Goal: Find contact information: Find contact information

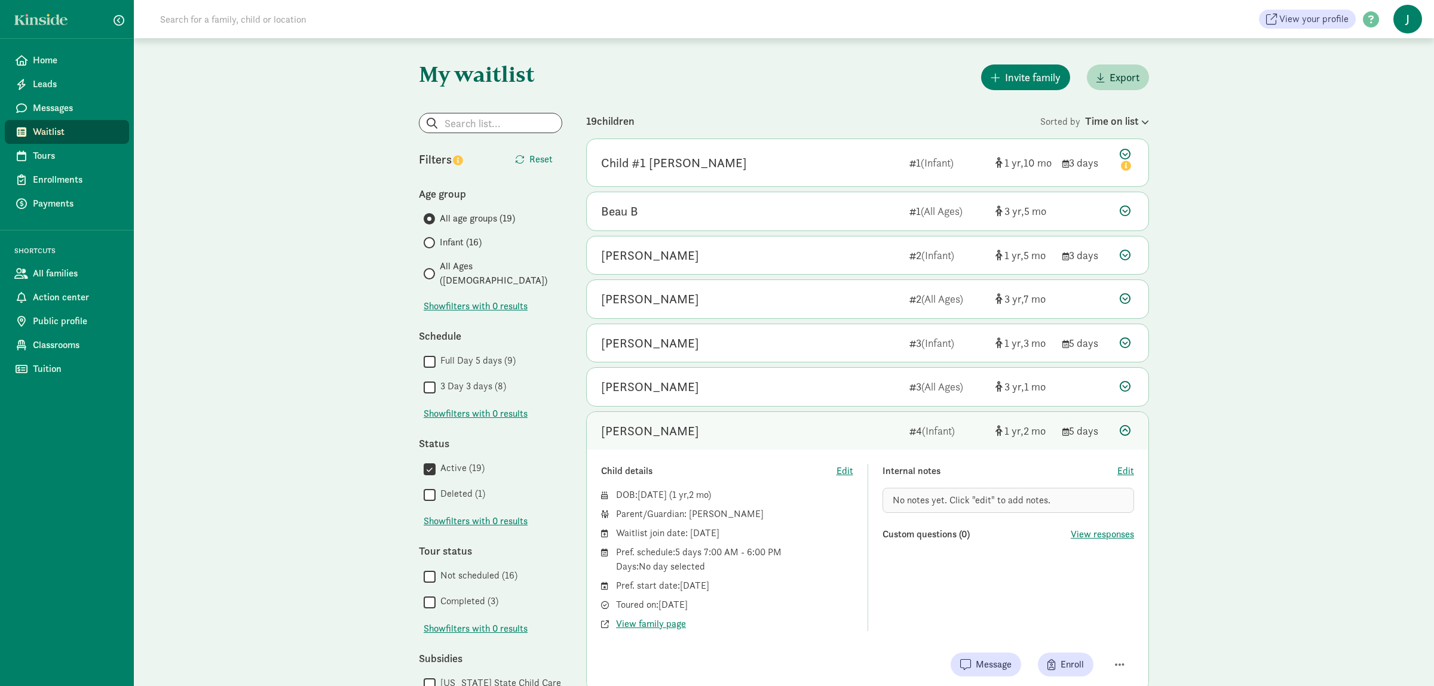
click at [1129, 424] on div "[PERSON_NAME] 4 (Infant) 1 2 5 days" at bounding box center [867, 431] width 561 height 38
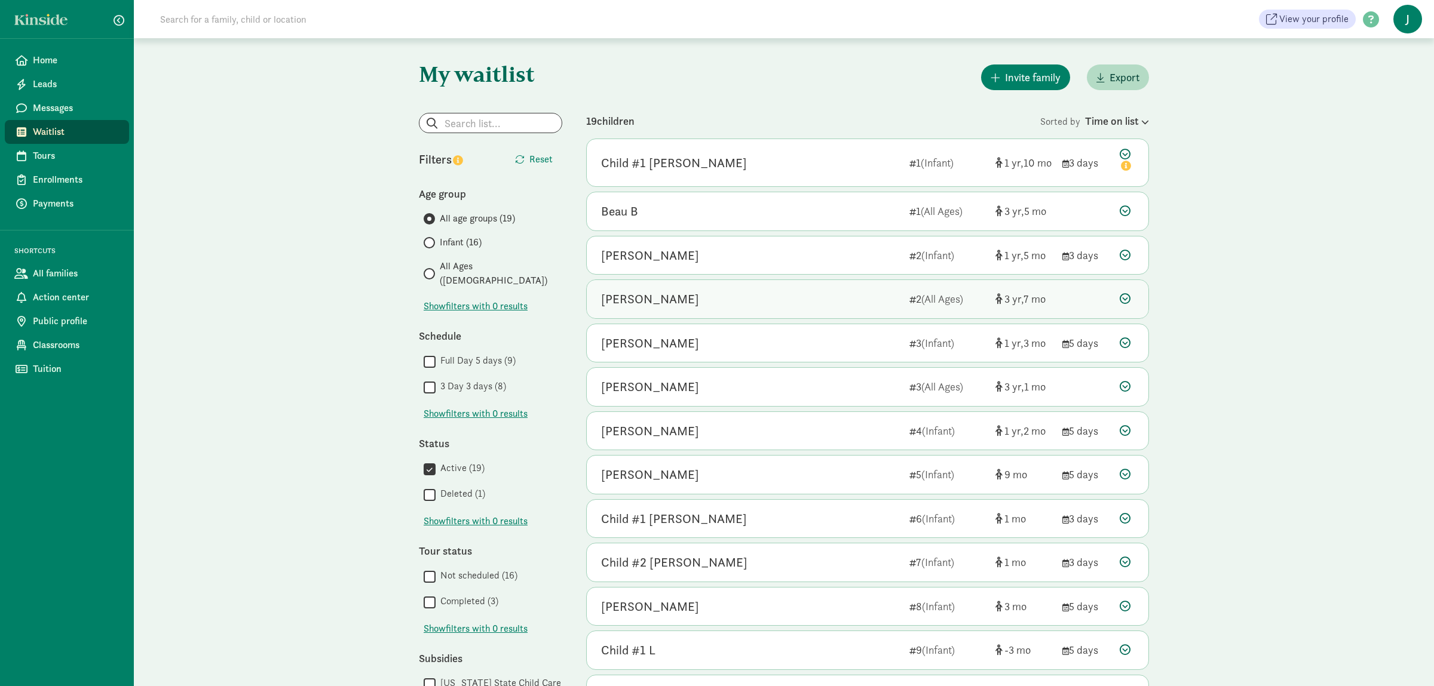
click at [1128, 301] on icon at bounding box center [1124, 298] width 11 height 11
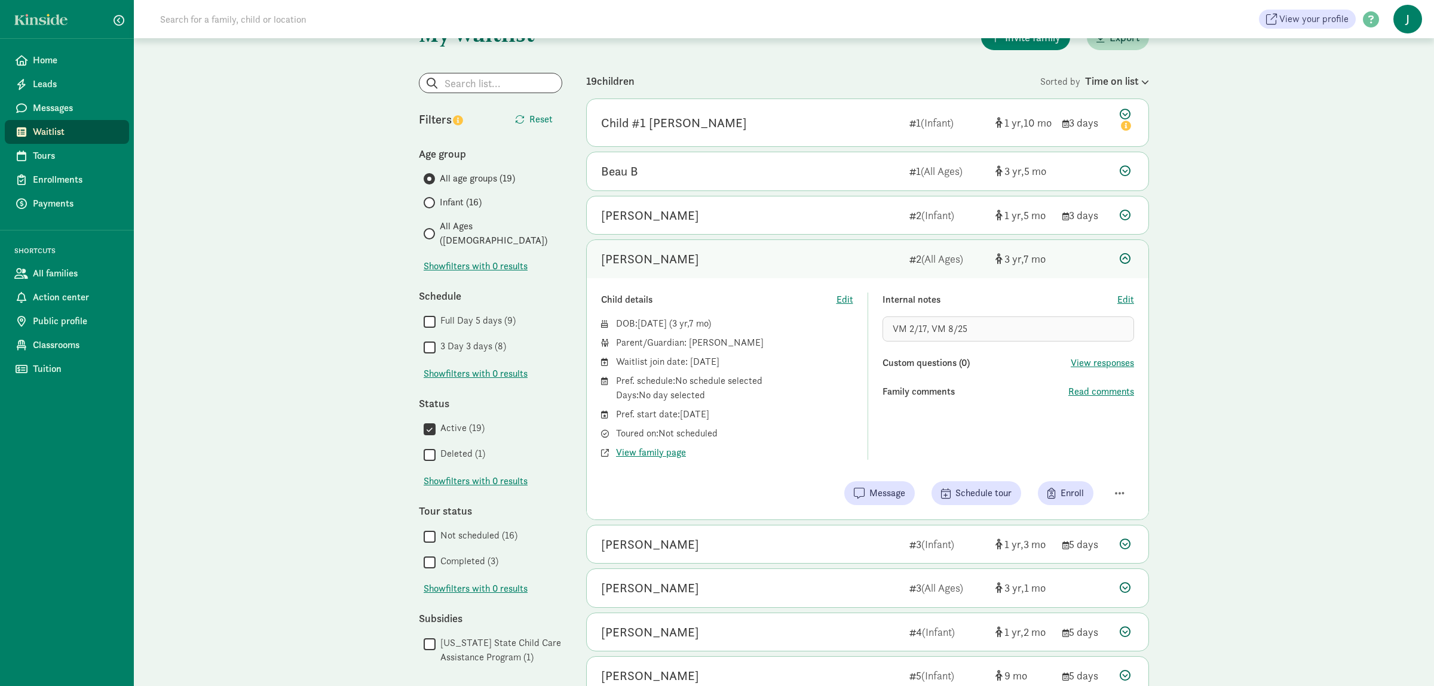
scroll to position [63, 0]
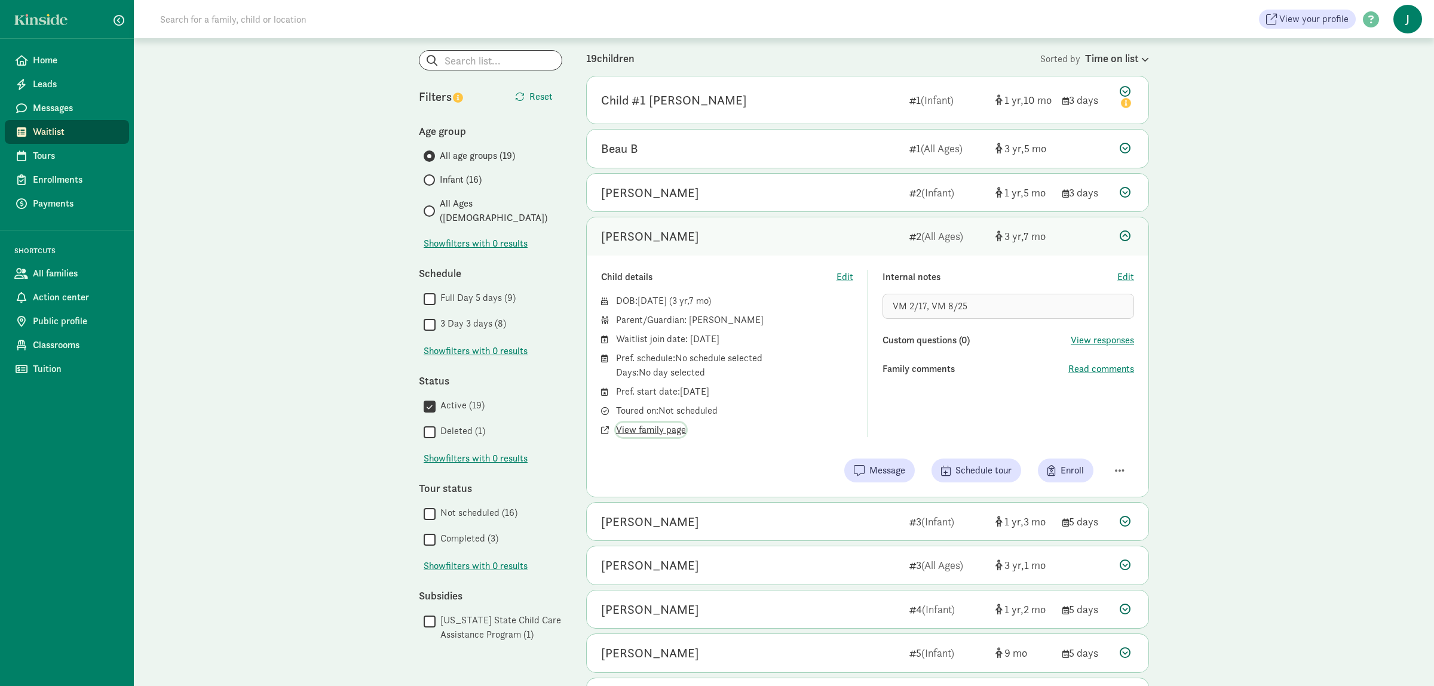
click at [645, 434] on span "View family page" at bounding box center [651, 430] width 70 height 14
drag, startPoint x: 887, startPoint y: 345, endPoint x: 875, endPoint y: 147, distance: 198.7
click at [1340, 455] on div "My waitlist Invite family Export Show filters Filters Reset Age group All age g…" at bounding box center [784, 590] width 1300 height 1228
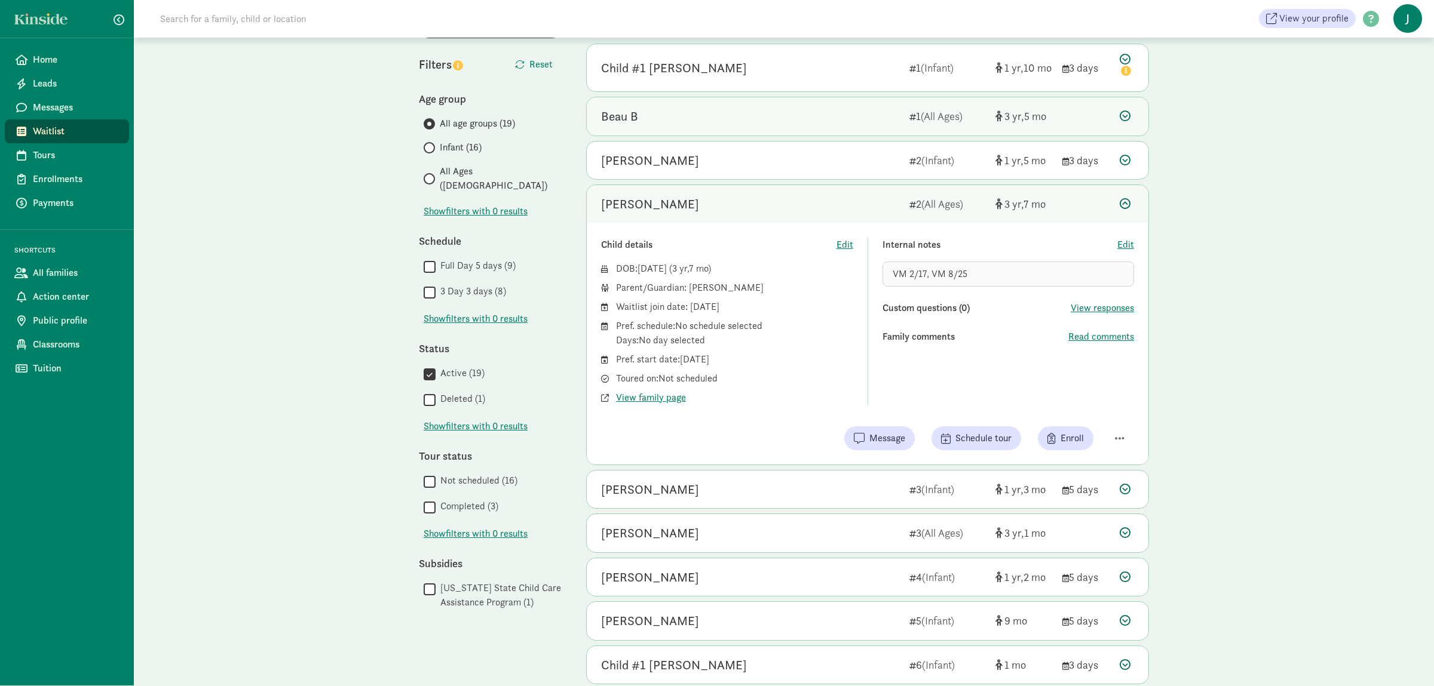
scroll to position [188, 0]
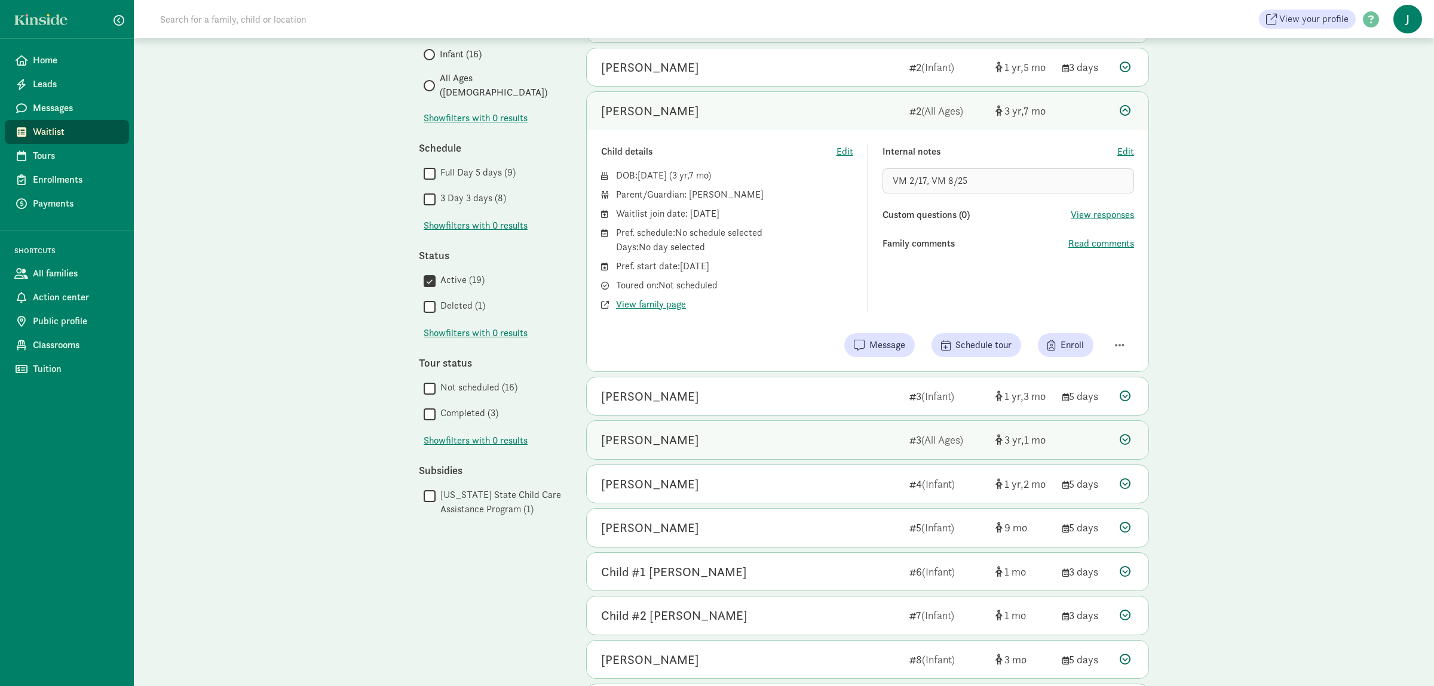
click at [1129, 443] on div at bounding box center [1126, 440] width 14 height 16
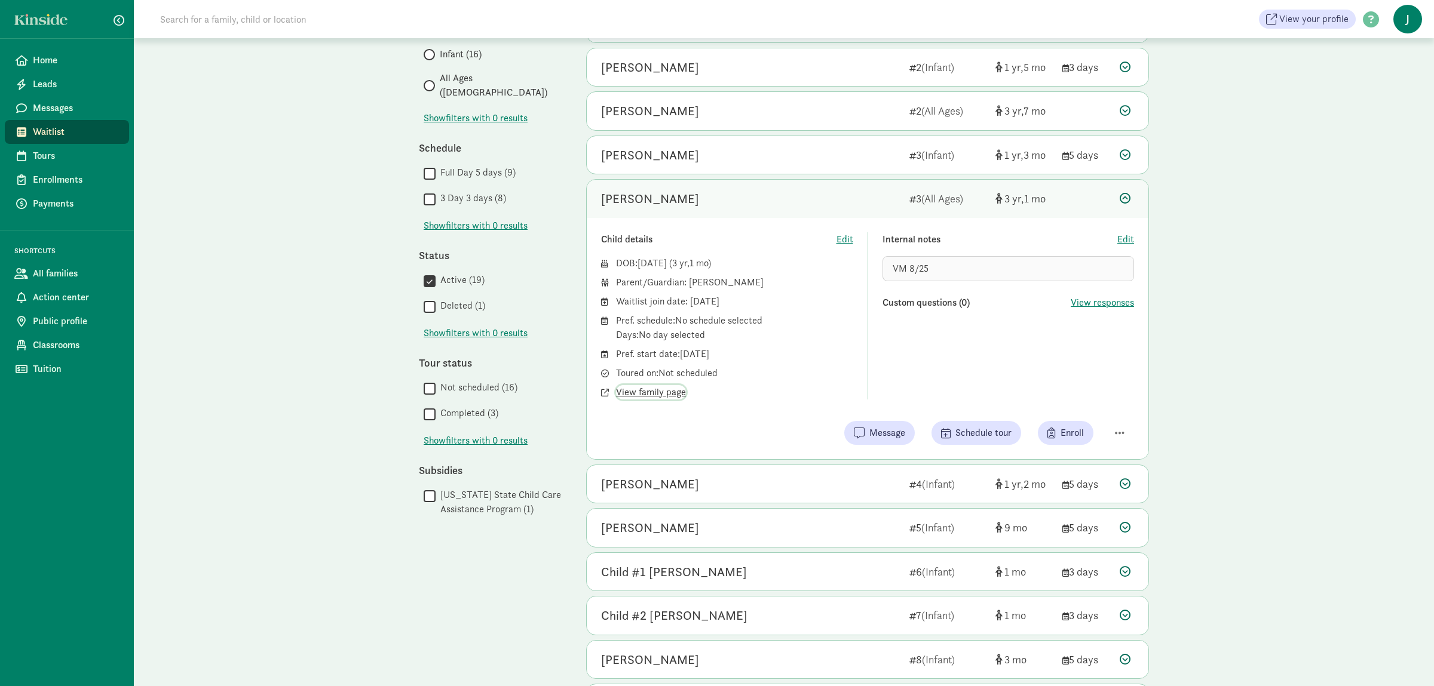
click at [668, 396] on span "View family page" at bounding box center [651, 392] width 70 height 14
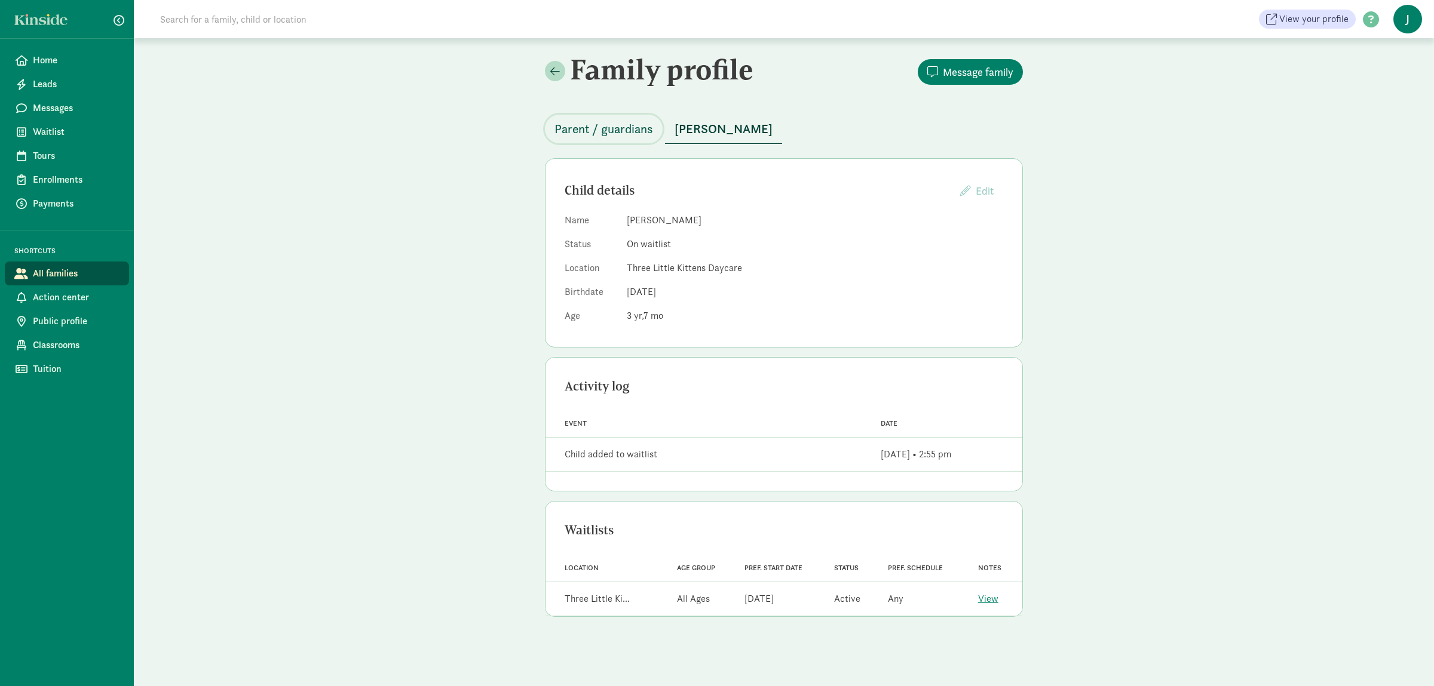
click at [598, 123] on span "Parent / guardians" at bounding box center [603, 128] width 99 height 19
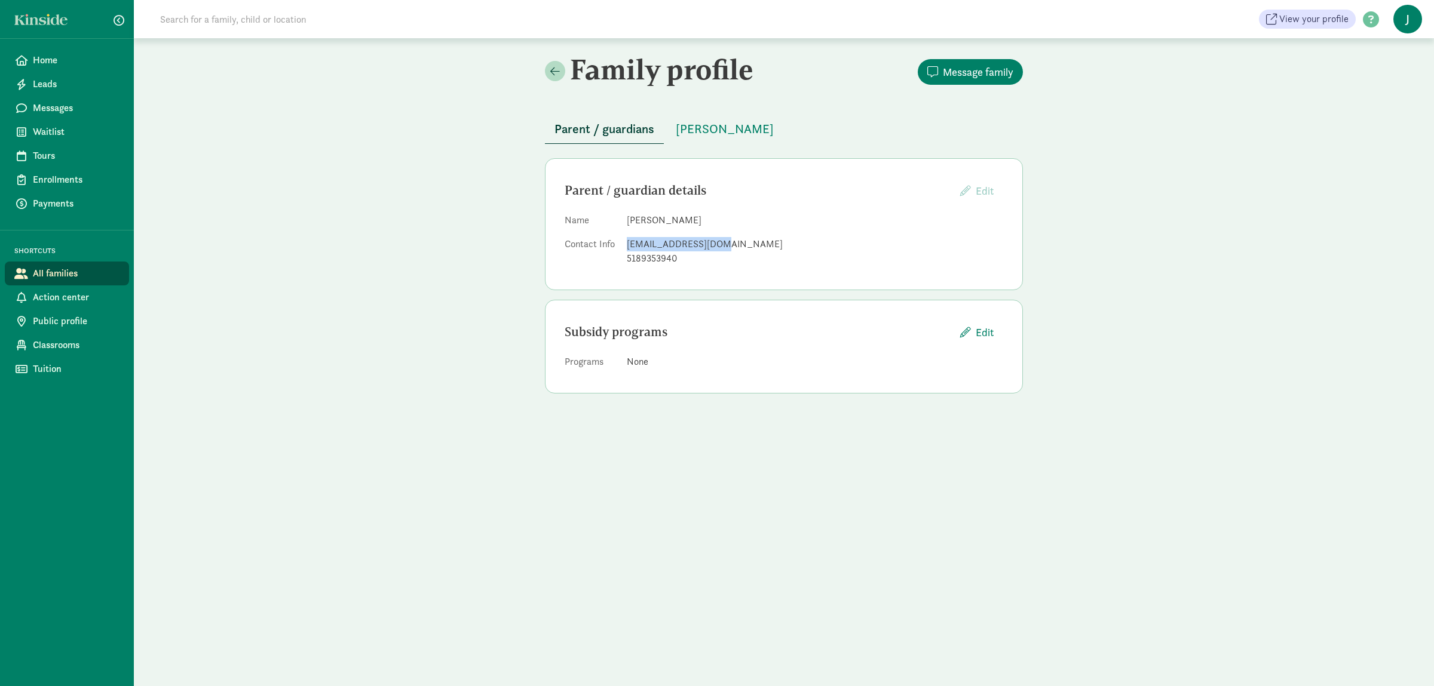
drag, startPoint x: 722, startPoint y: 245, endPoint x: 626, endPoint y: 250, distance: 95.7
click at [626, 250] on dl "Name [PERSON_NAME] Contact Info [EMAIL_ADDRESS][DOMAIN_NAME] 5189353940" at bounding box center [783, 241] width 438 height 57
copy div "[EMAIL_ADDRESS][DOMAIN_NAME]"
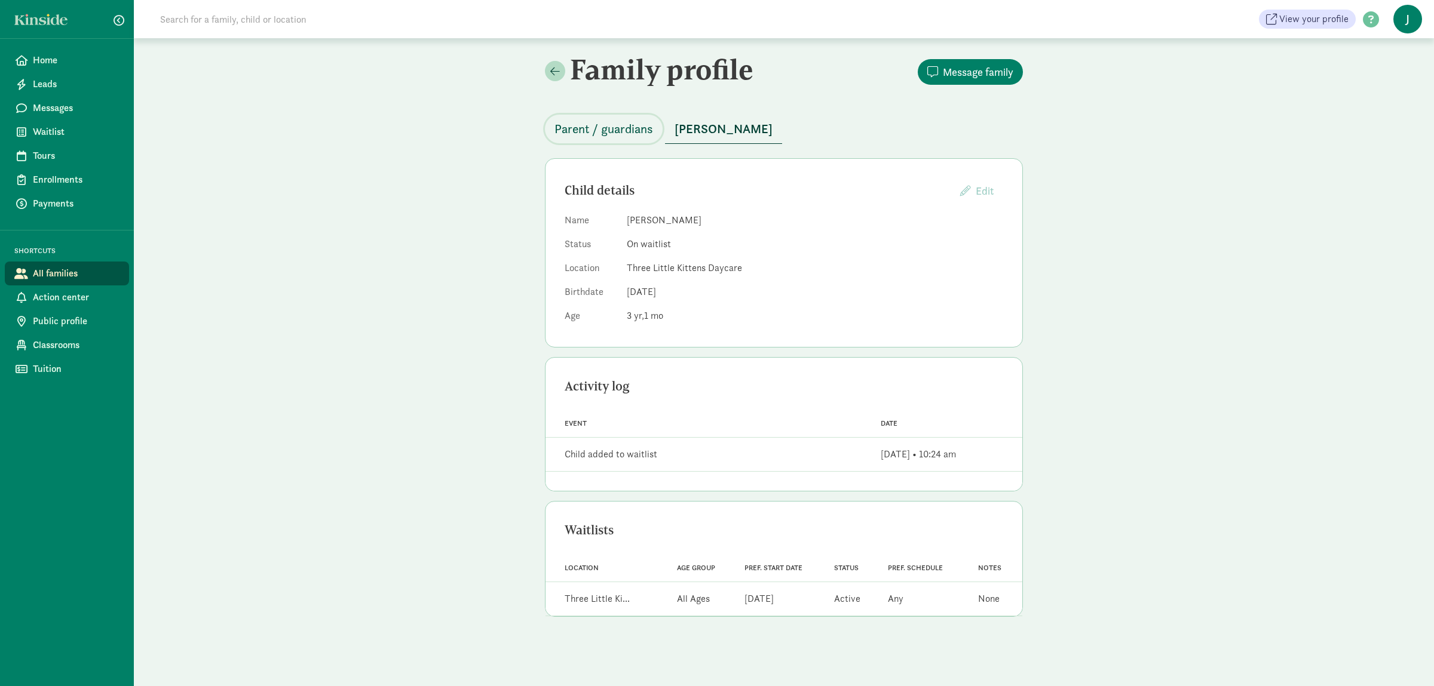
click at [605, 126] on span "Parent / guardians" at bounding box center [603, 128] width 99 height 19
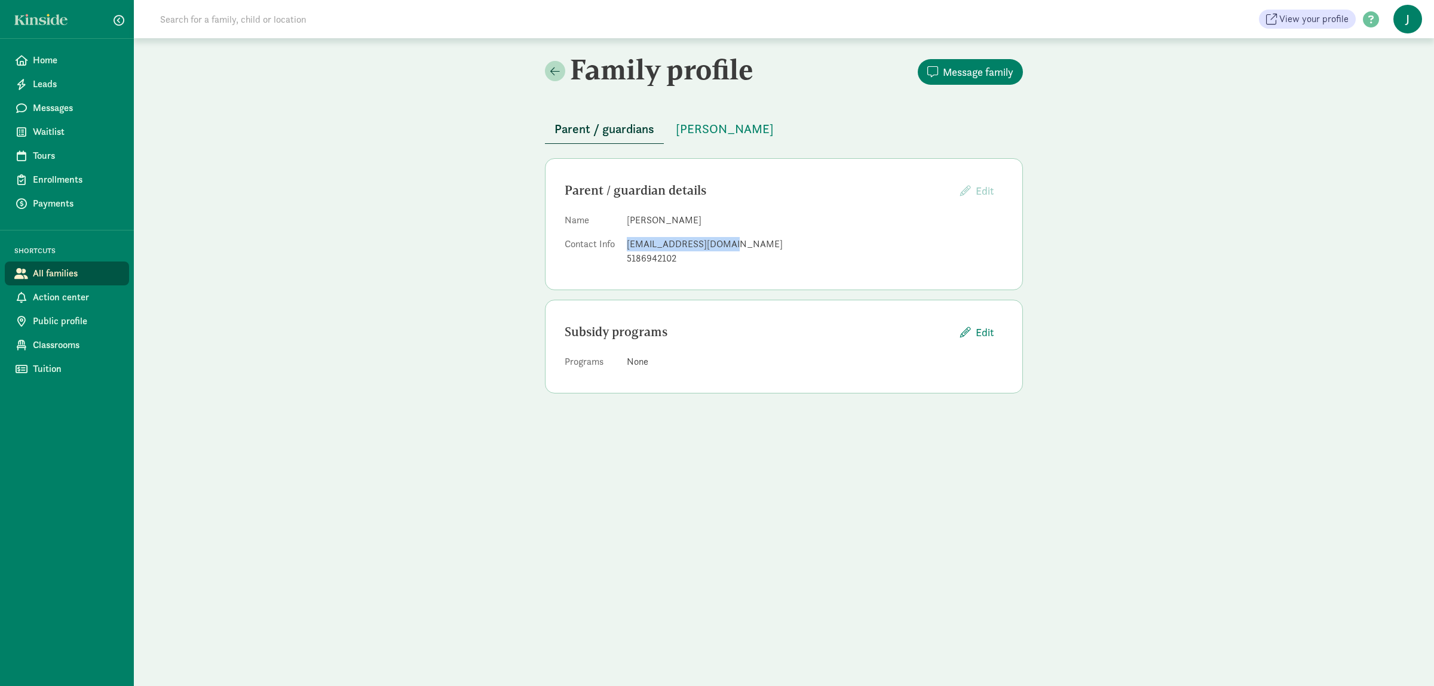
drag, startPoint x: 732, startPoint y: 245, endPoint x: 627, endPoint y: 251, distance: 105.3
click at [627, 251] on dl "Name [PERSON_NAME] Contact Info [EMAIL_ADDRESS][DOMAIN_NAME] 5186942102" at bounding box center [783, 241] width 438 height 57
copy div "[EMAIL_ADDRESS][DOMAIN_NAME]"
